Goal: Task Accomplishment & Management: Manage account settings

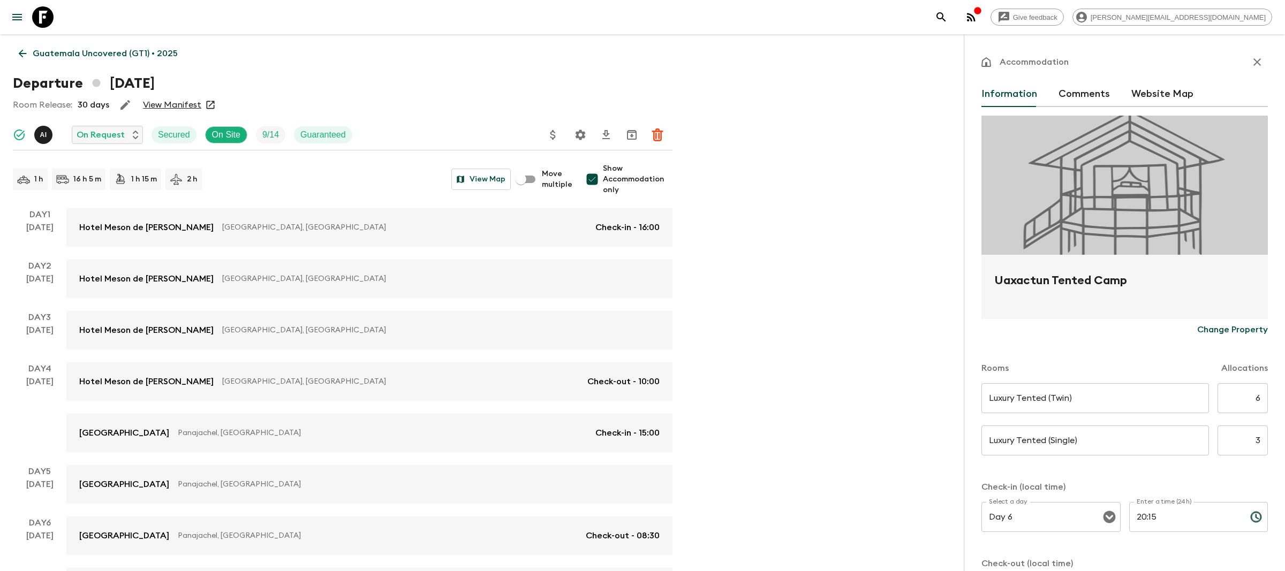
click at [26, 6] on div at bounding box center [35, 17] width 45 height 30
click at [54, 17] on link at bounding box center [43, 17] width 30 height 30
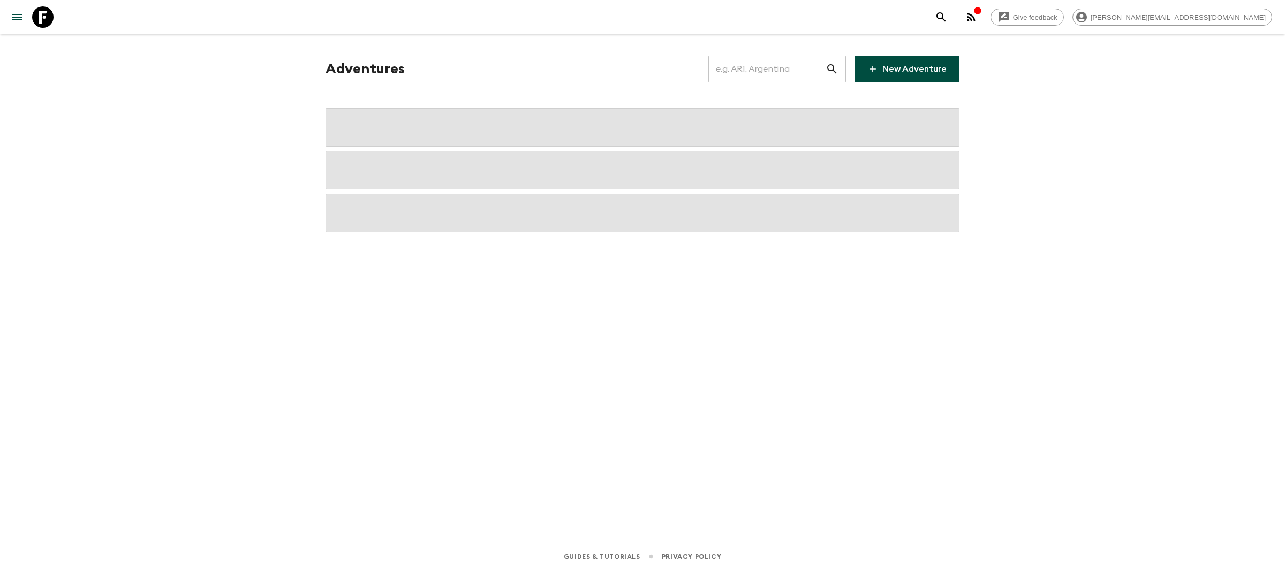
click at [779, 67] on input "text" at bounding box center [767, 69] width 117 height 30
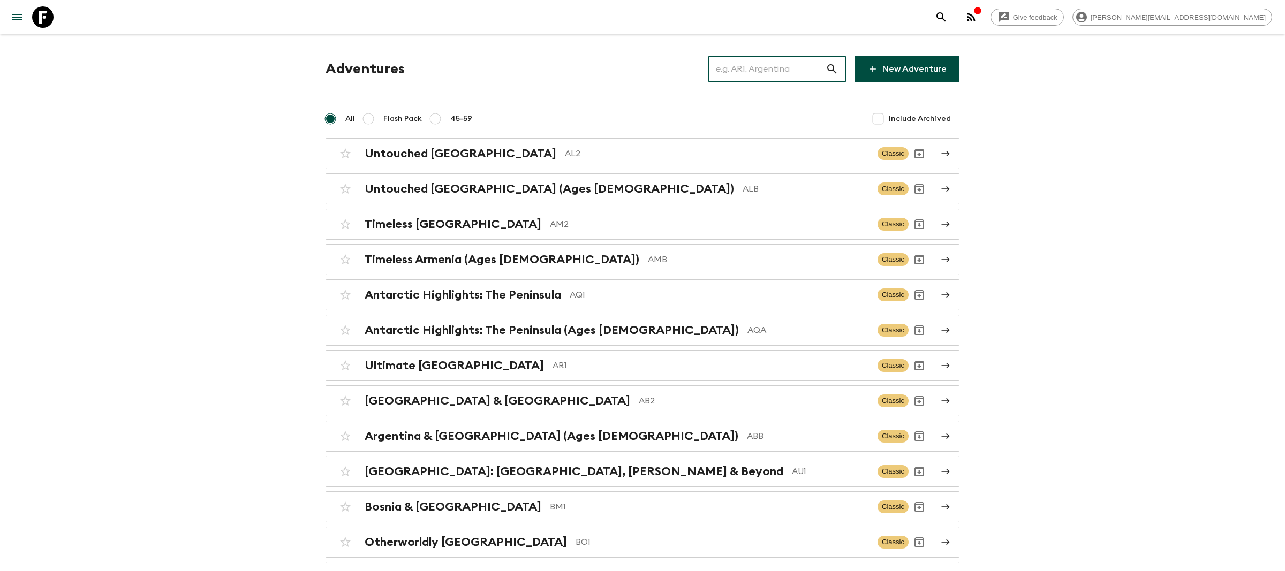
click at [734, 79] on input "text" at bounding box center [767, 69] width 117 height 30
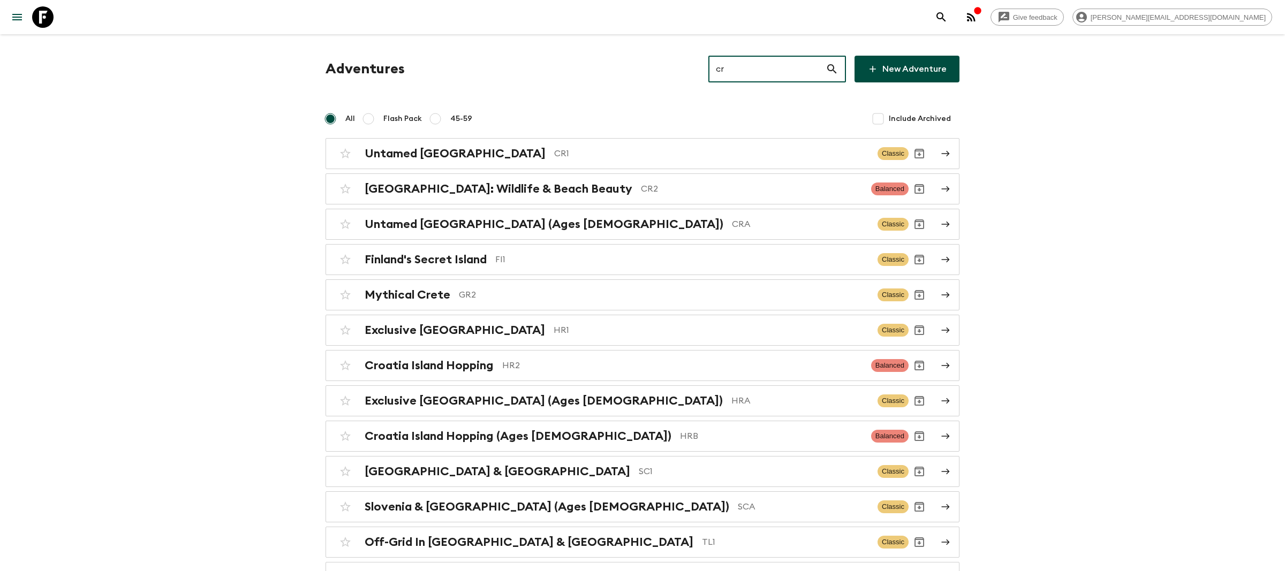
type input "c"
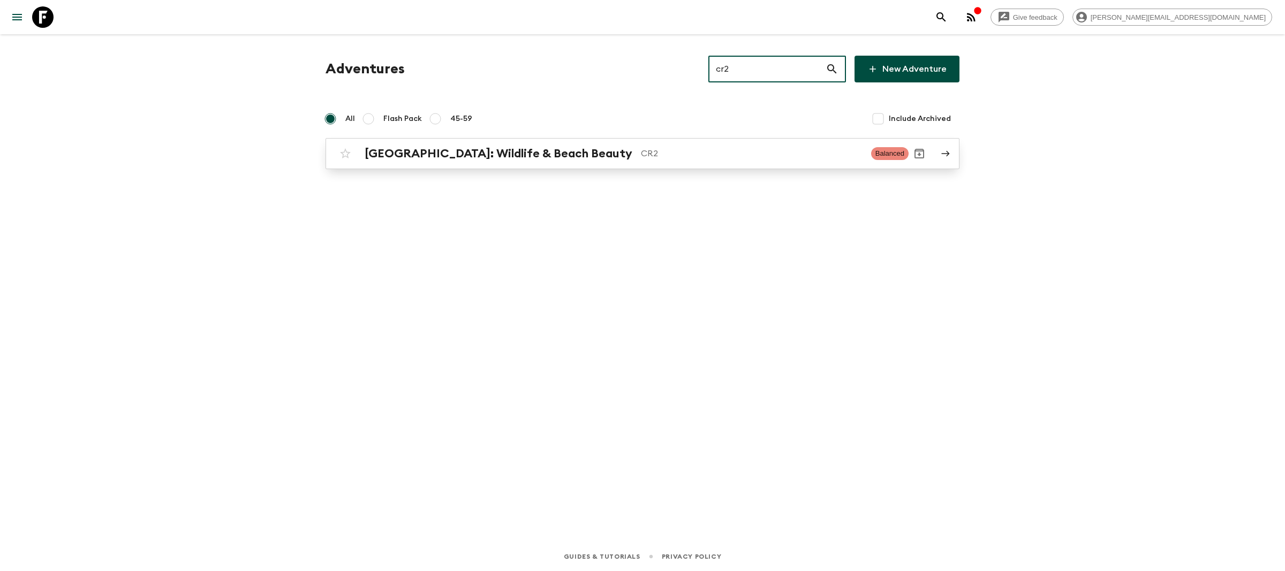
type input "cr2"
click at [553, 157] on h2 "[GEOGRAPHIC_DATA]: Wildlife & Beach Beauty" at bounding box center [499, 154] width 268 height 14
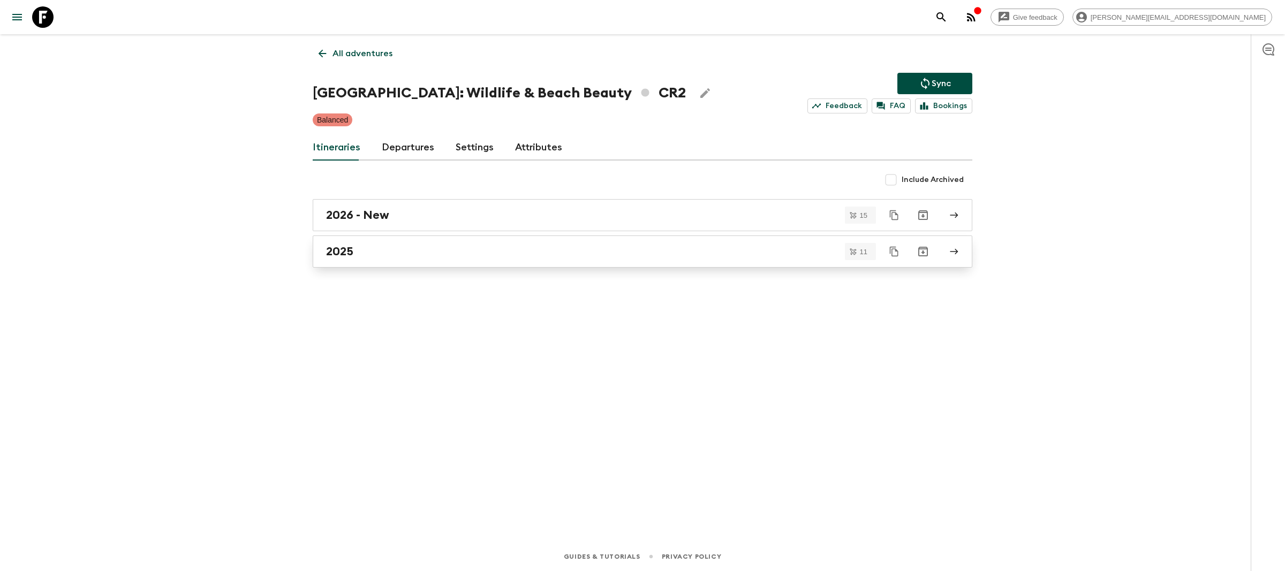
click at [397, 253] on div "2025" at bounding box center [632, 252] width 613 height 14
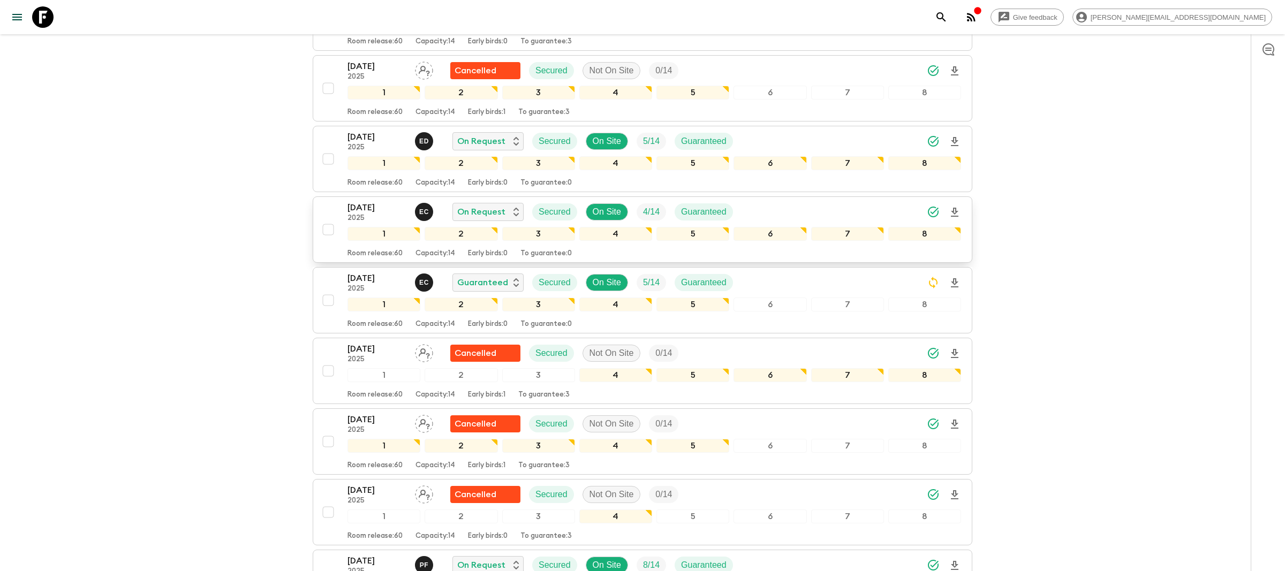
scroll to position [333, 0]
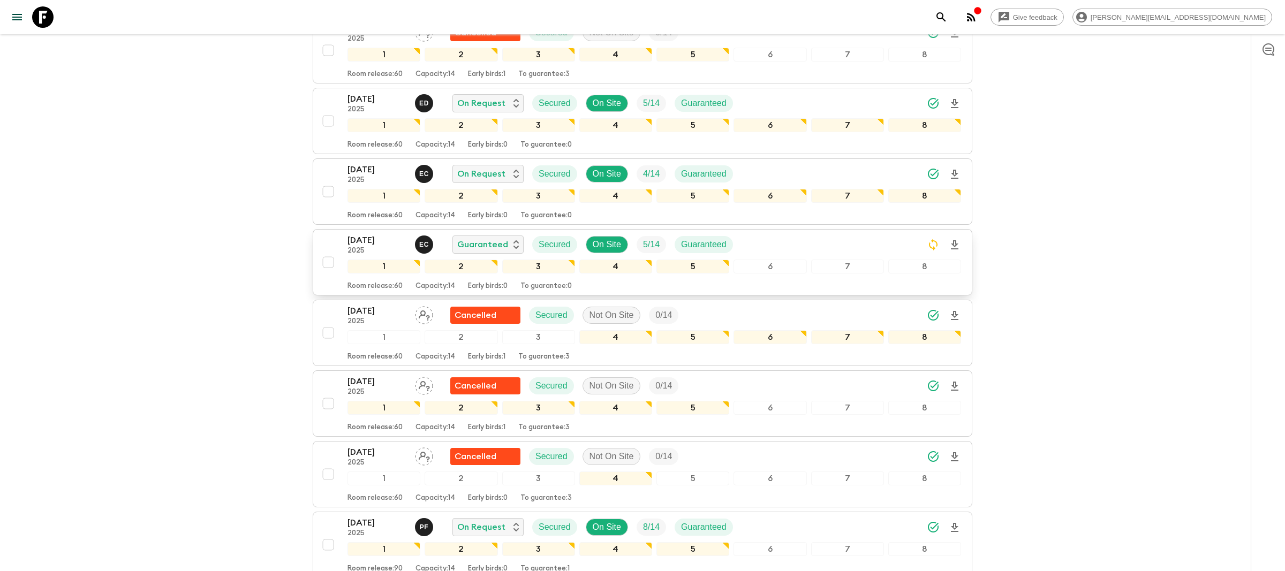
click at [366, 242] on p "[DATE]" at bounding box center [377, 240] width 59 height 13
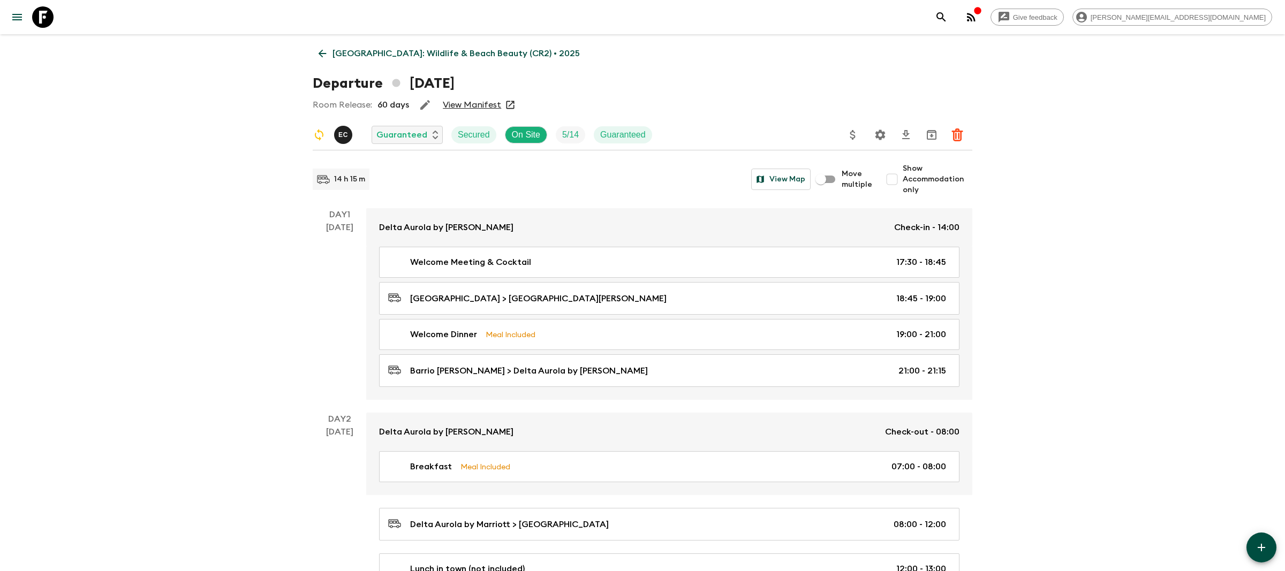
click at [892, 182] on input "Show Accommodation only" at bounding box center [892, 179] width 21 height 21
checkbox input "true"
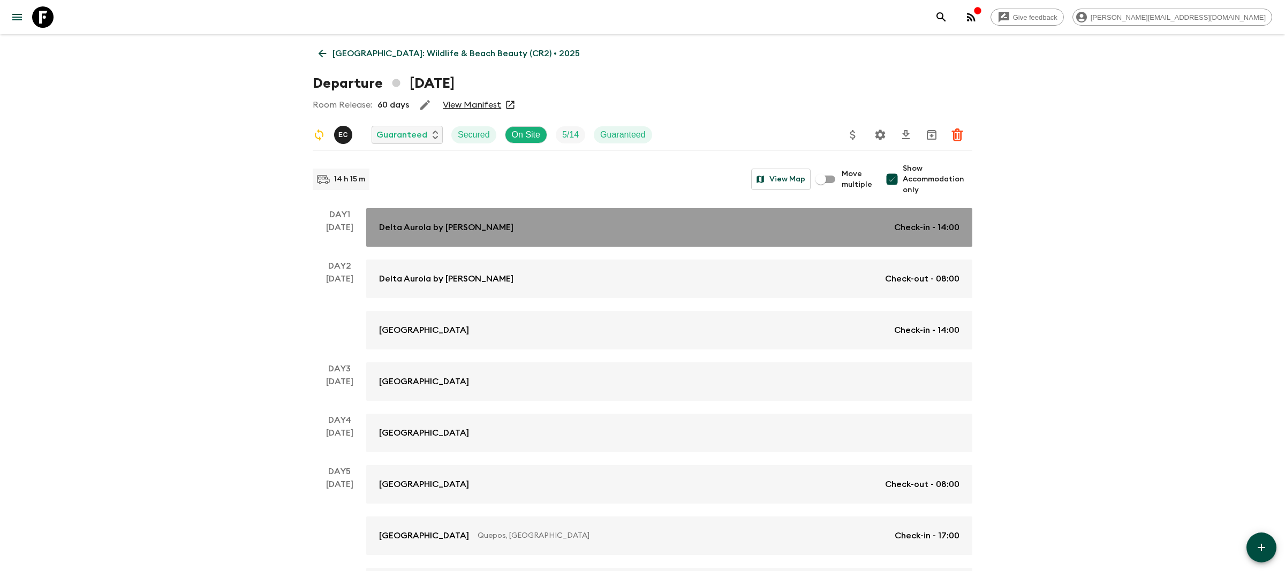
click at [727, 229] on div "Delta Aurola by Marriot Check-in - 14:00" at bounding box center [669, 227] width 581 height 13
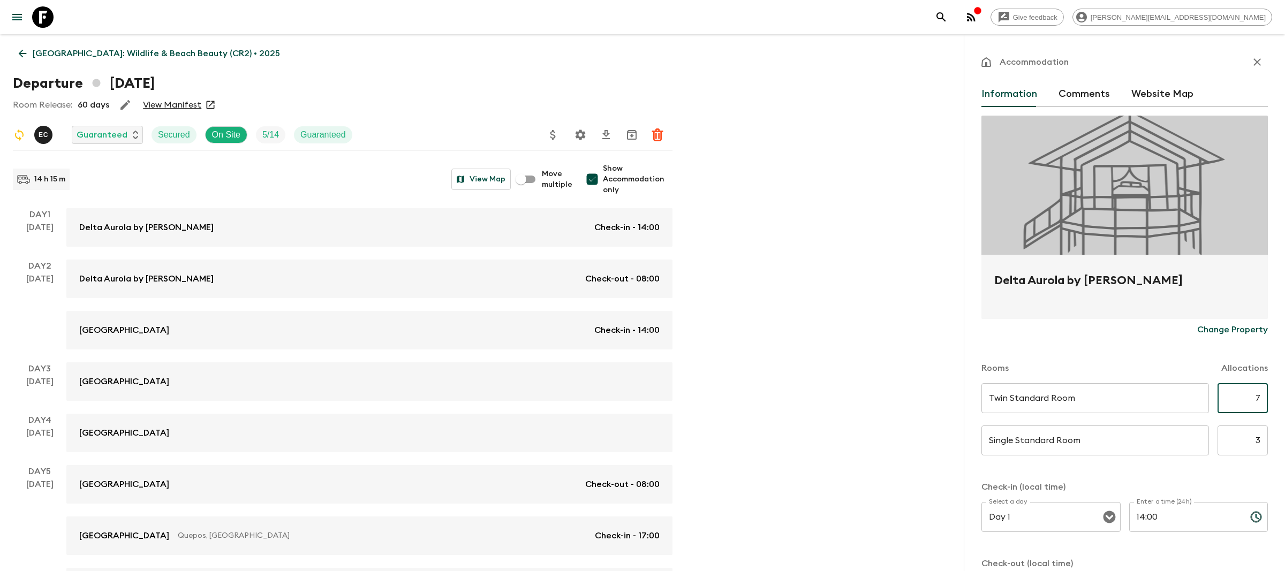
click at [1259, 402] on input "7" at bounding box center [1243, 398] width 50 height 30
type input "2"
click at [1258, 436] on input "3" at bounding box center [1243, 441] width 50 height 30
click at [1260, 436] on input "3" at bounding box center [1243, 441] width 50 height 30
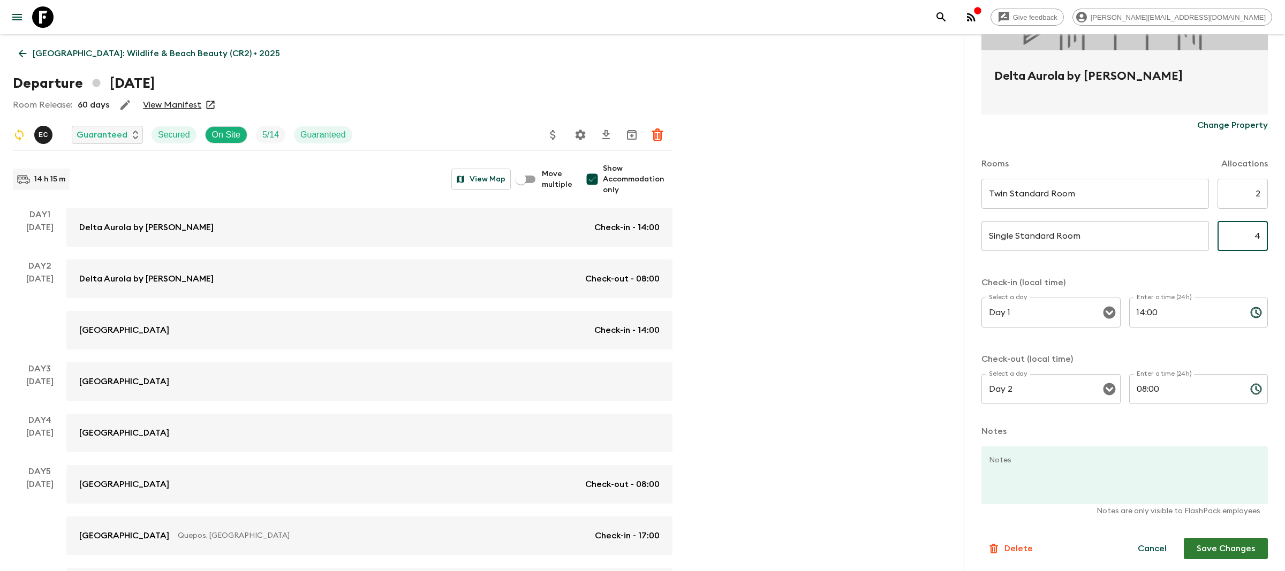
type input "4"
click at [1224, 540] on button "Save Changes" at bounding box center [1226, 548] width 84 height 21
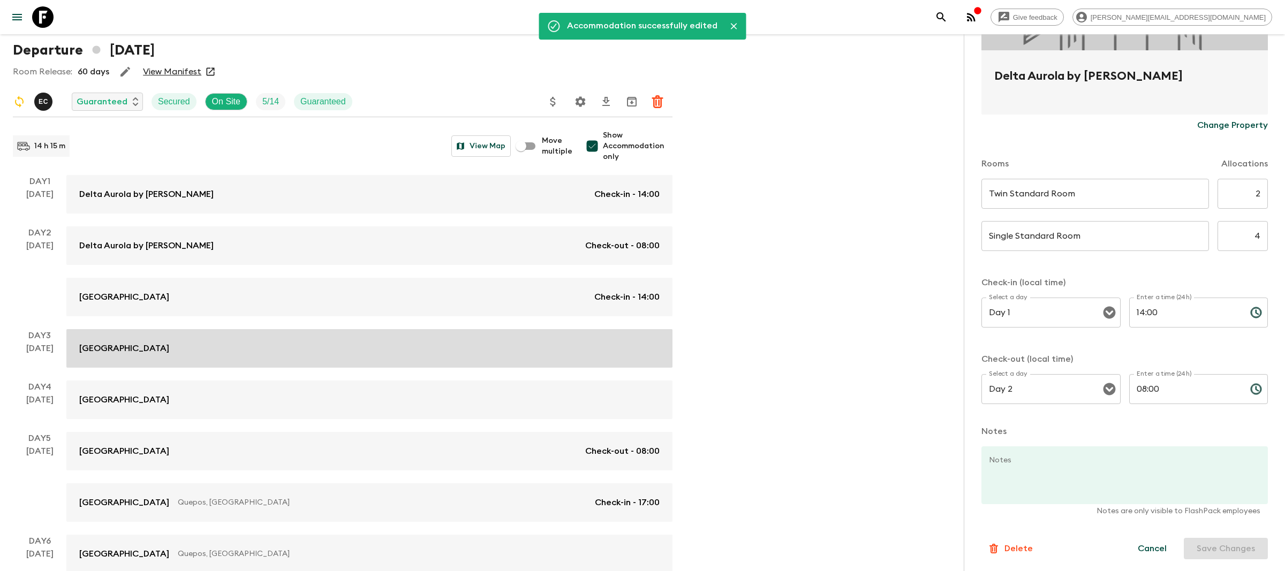
scroll to position [37, 0]
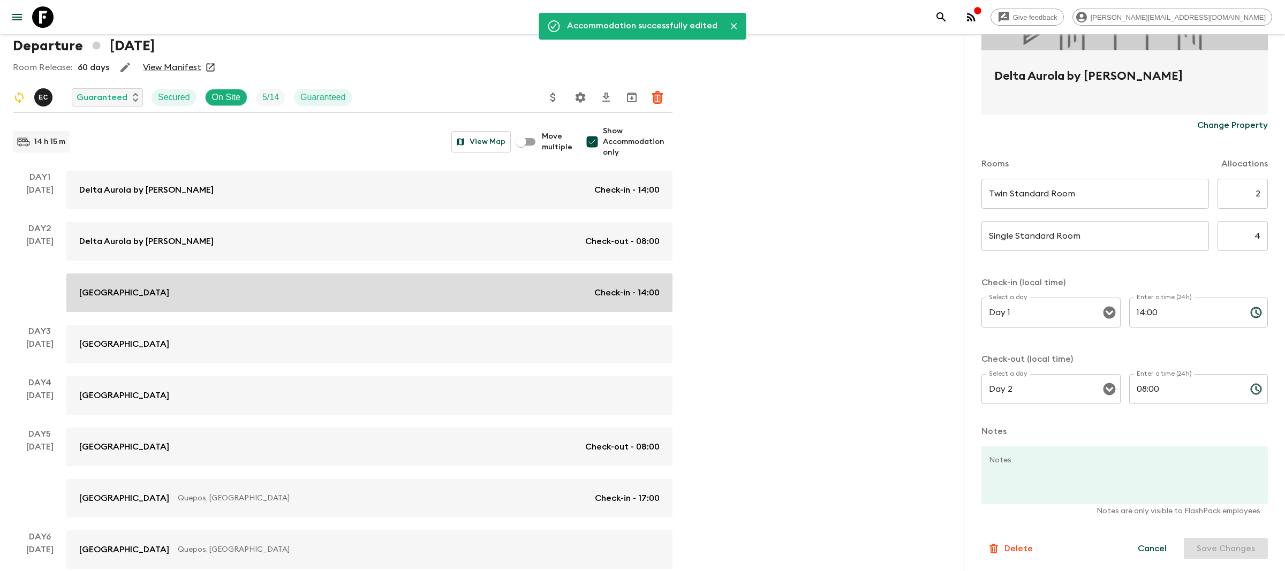
click at [395, 307] on link "[GEOGRAPHIC_DATA] Check-in - 14:00" at bounding box center [369, 293] width 606 height 39
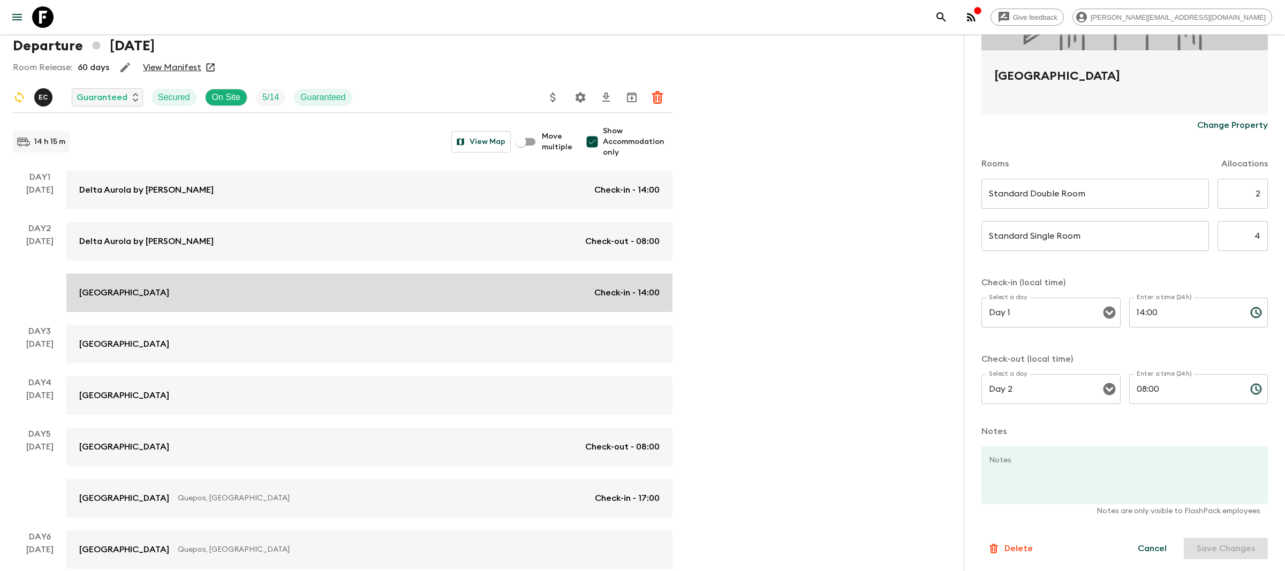
type input "Standard Double Room"
type input "7"
type input "Standard Single Room"
type input "3"
type input "Day 2"
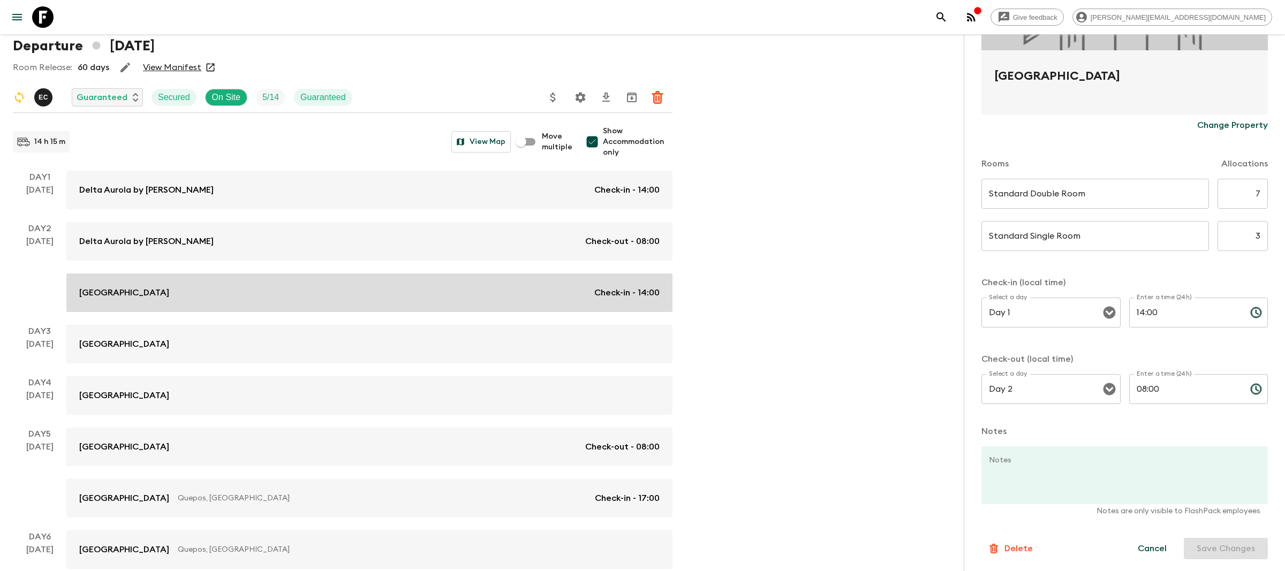
type input "Day 5"
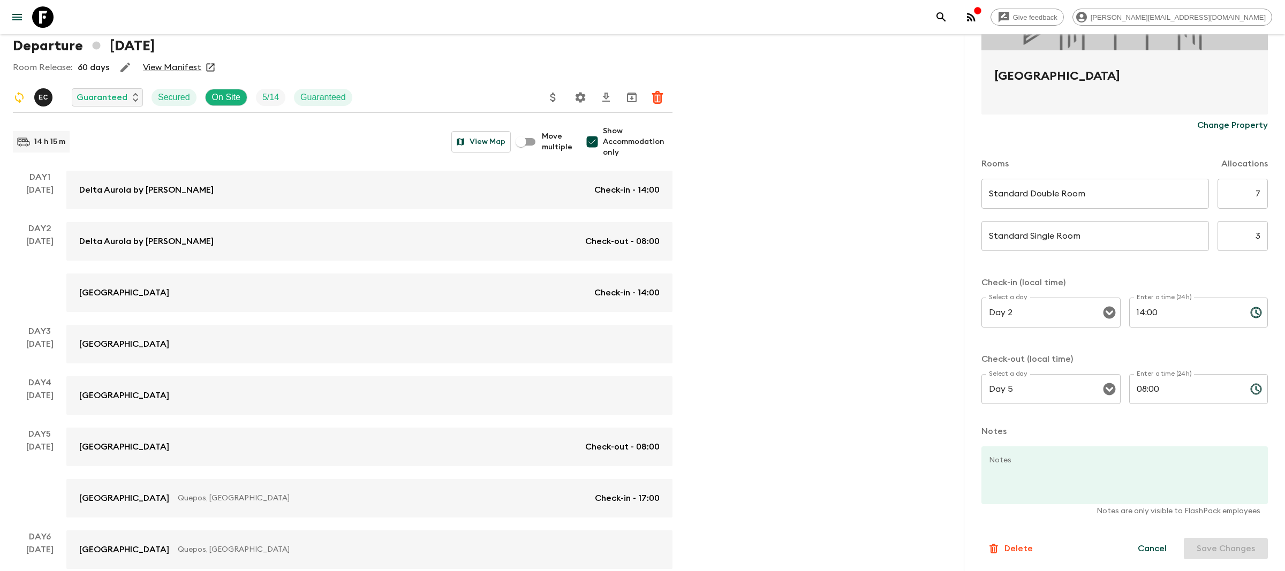
click at [1262, 194] on input "7" at bounding box center [1243, 194] width 50 height 30
type input "2"
click at [1261, 232] on input "3" at bounding box center [1243, 236] width 50 height 30
type input "4"
click at [1226, 552] on button "Save Changes" at bounding box center [1226, 548] width 84 height 21
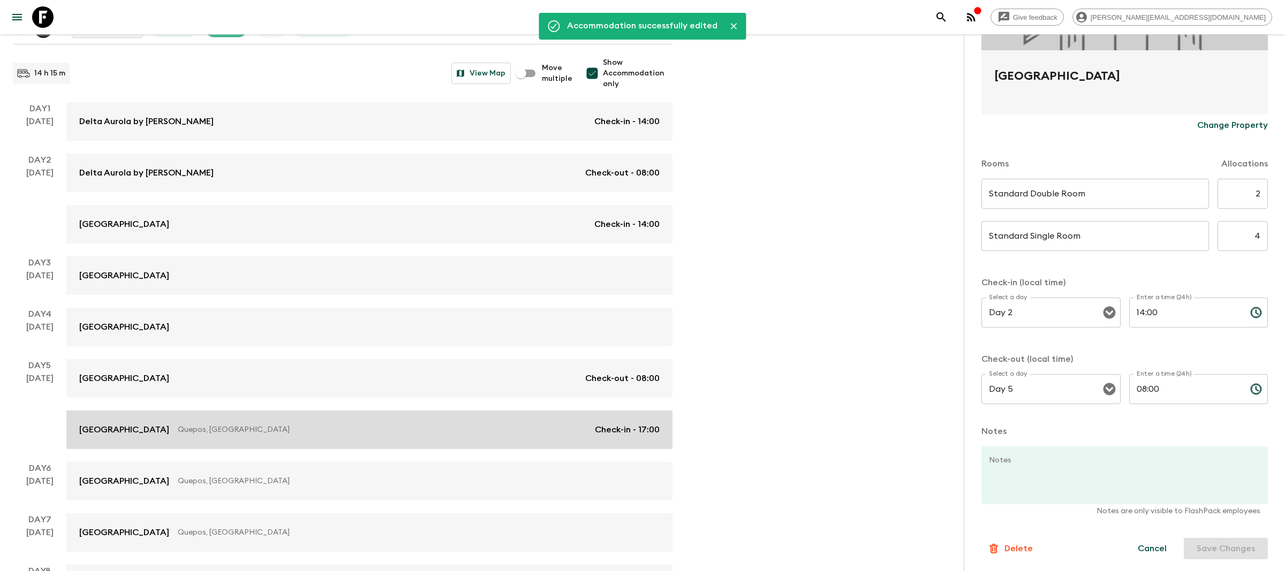
scroll to position [197, 0]
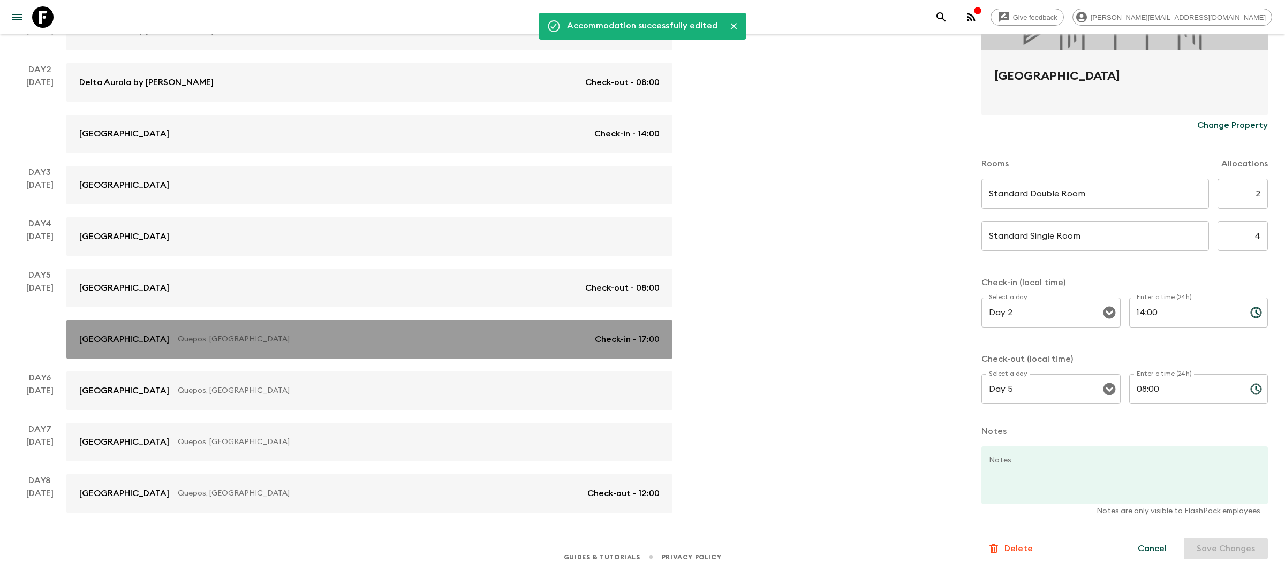
click at [371, 345] on div "[GEOGRAPHIC_DATA] [GEOGRAPHIC_DATA], [GEOGRAPHIC_DATA] Check-in - 17:00" at bounding box center [369, 339] width 581 height 13
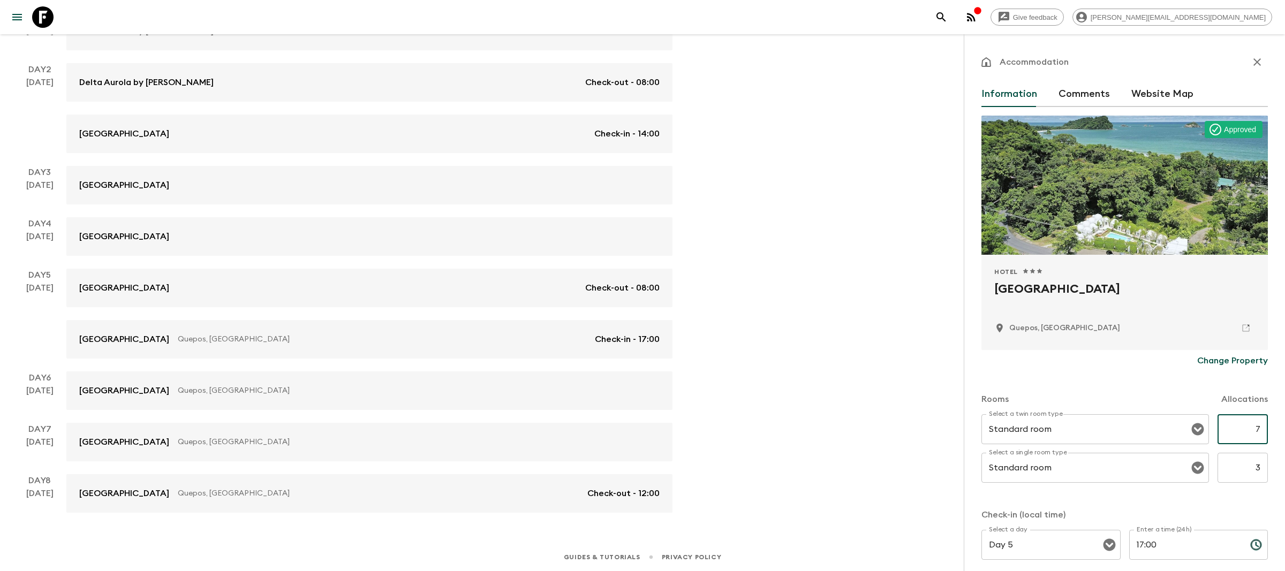
click at [1266, 424] on input "7" at bounding box center [1243, 430] width 50 height 30
type input "2"
click at [1260, 469] on input "3" at bounding box center [1243, 468] width 50 height 30
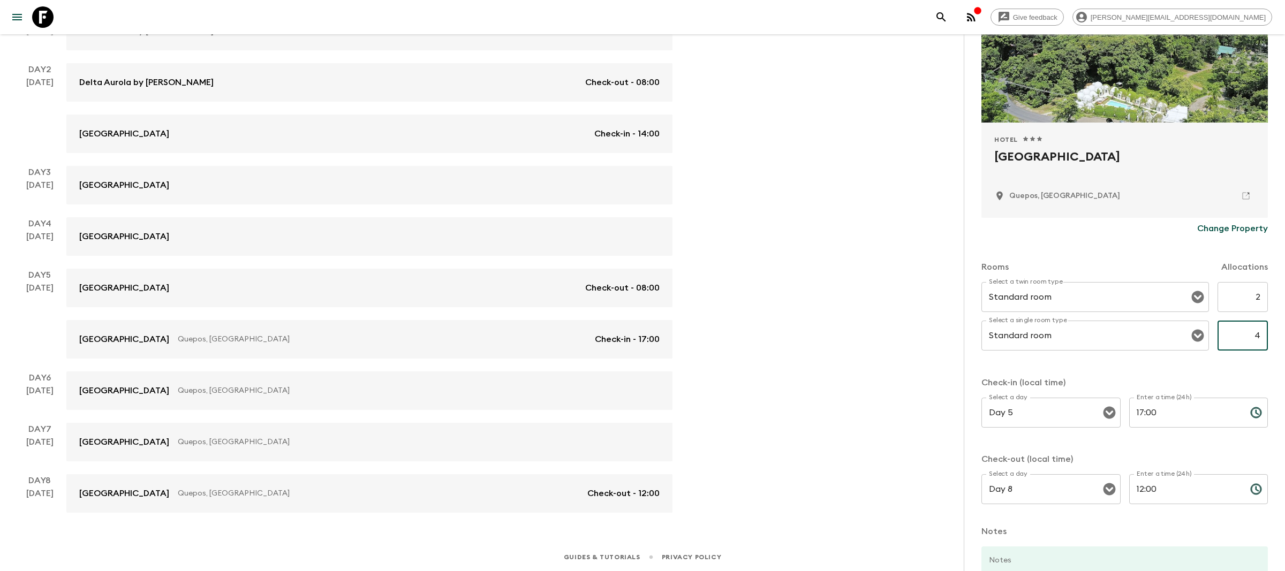
scroll to position [233, 0]
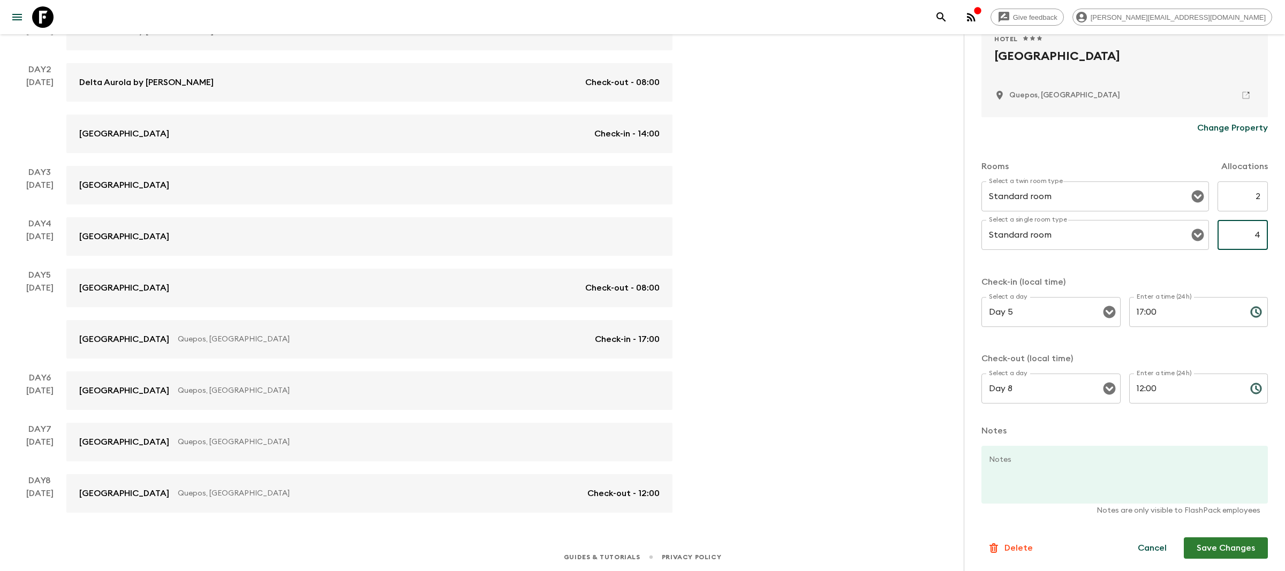
type input "4"
click at [1232, 543] on button "Save Changes" at bounding box center [1226, 548] width 84 height 21
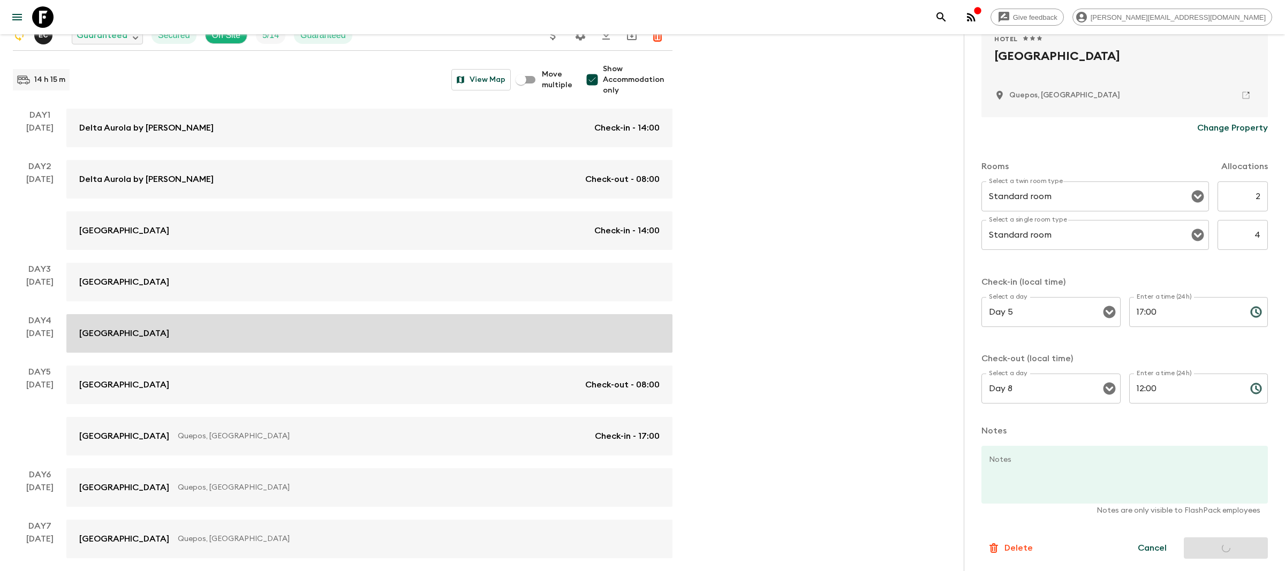
scroll to position [0, 0]
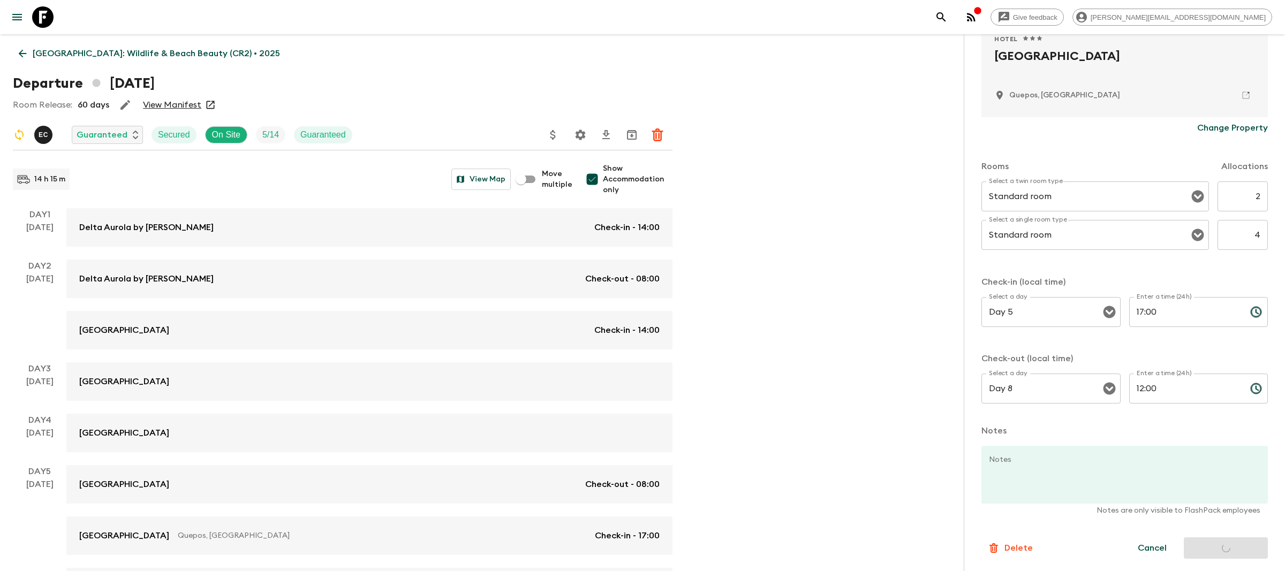
click at [582, 137] on icon "Settings" at bounding box center [581, 135] width 10 height 10
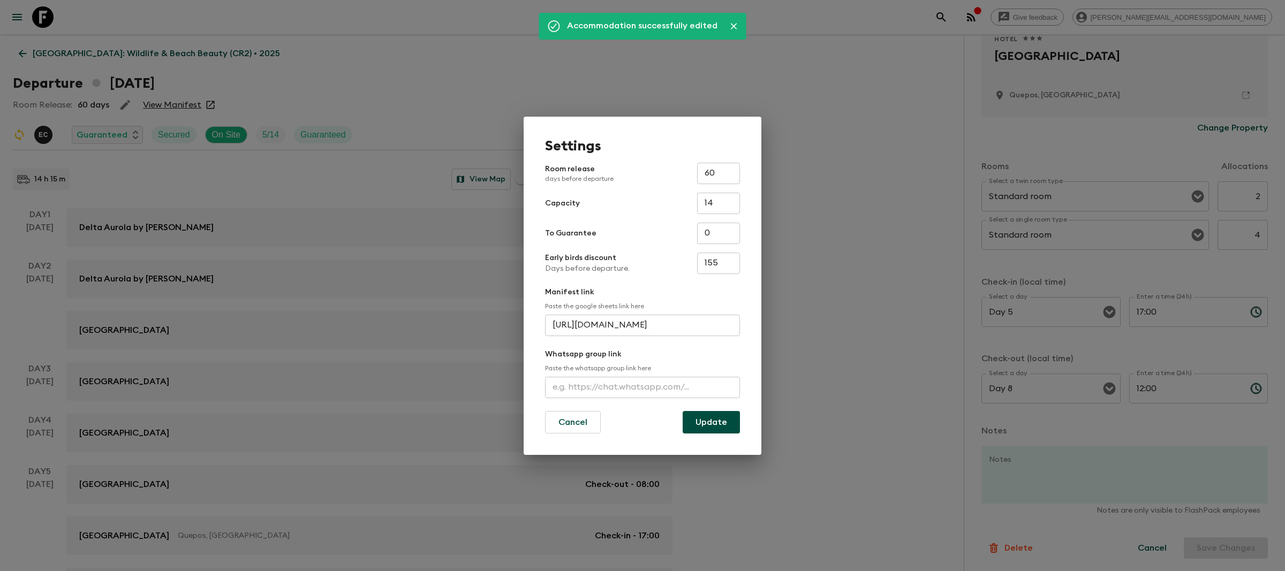
click at [709, 174] on input "60" at bounding box center [718, 173] width 43 height 21
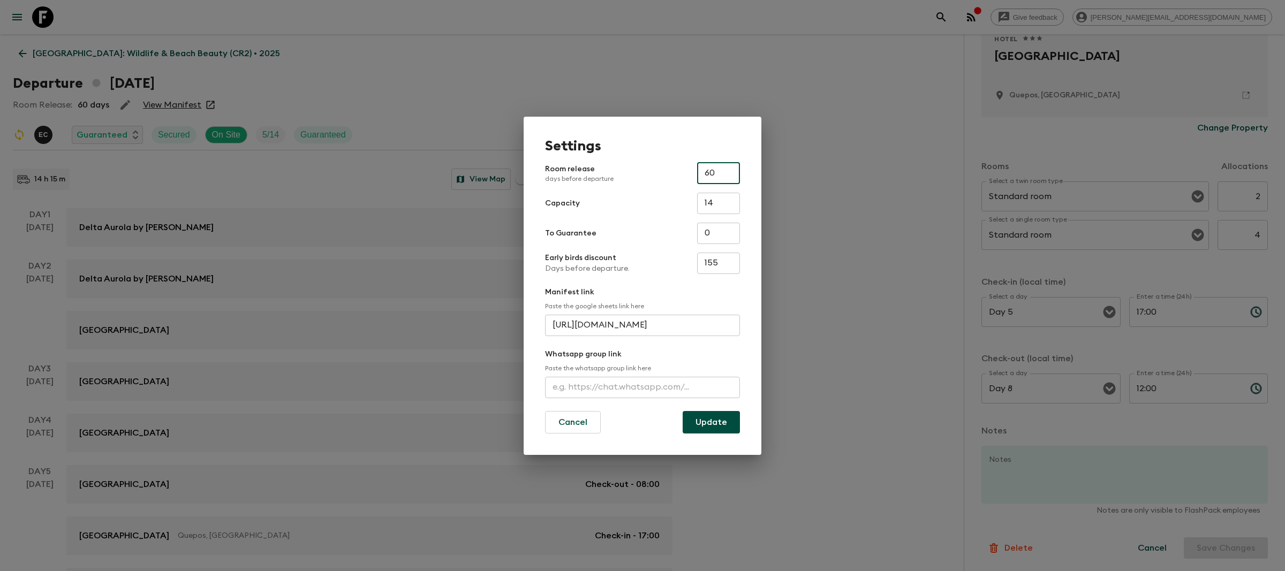
click at [709, 174] on input "60" at bounding box center [718, 173] width 43 height 21
type input "7"
click at [708, 422] on button "Update" at bounding box center [711, 422] width 57 height 22
